Goal: Navigation & Orientation: Understand site structure

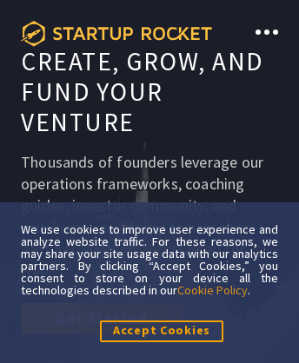
click at [116, 33] on icon at bounding box center [116, 34] width 191 height 26
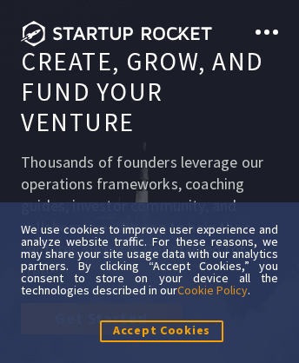
scroll to position [9128, 0]
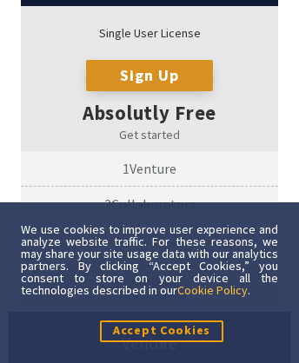
click at [214, 289] on link "Cookie Policy" at bounding box center [212, 290] width 70 height 16
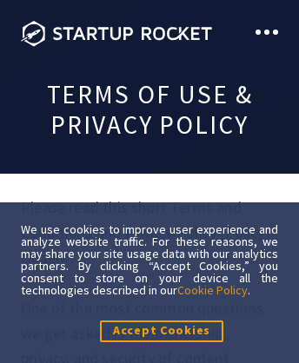
scroll to position [15557, 0]
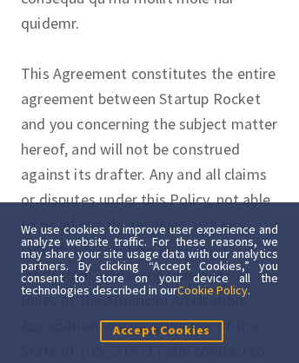
click at [214, 289] on link "Cookie Policy" at bounding box center [212, 290] width 70 height 16
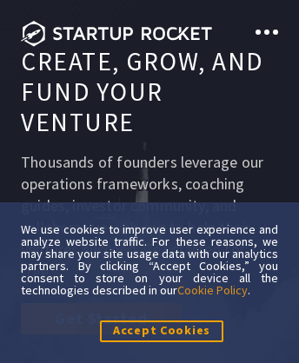
scroll to position [6595, 0]
